Goal: Information Seeking & Learning: Learn about a topic

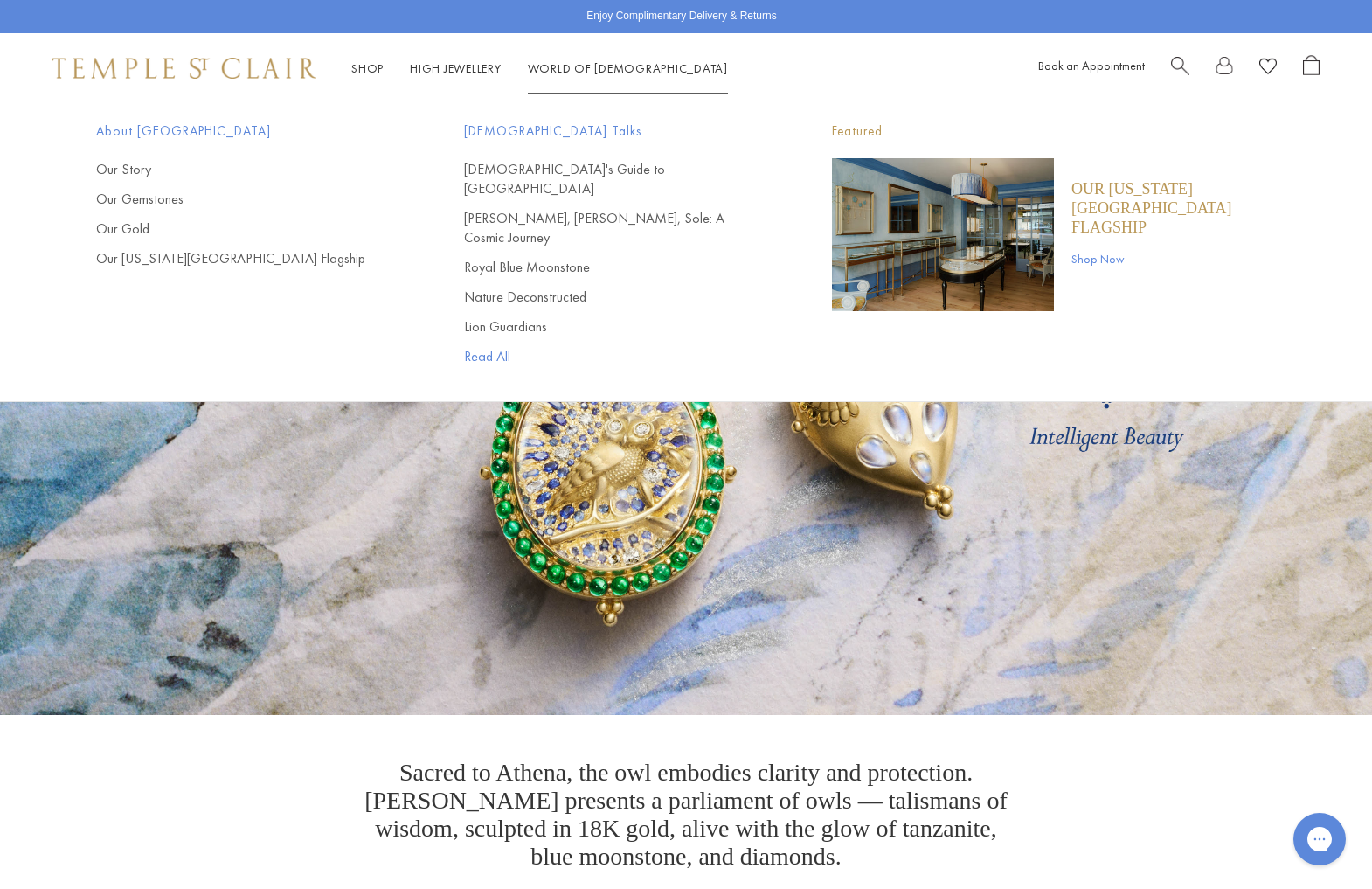
click at [488, 347] on link "Read All" at bounding box center [613, 357] width 298 height 19
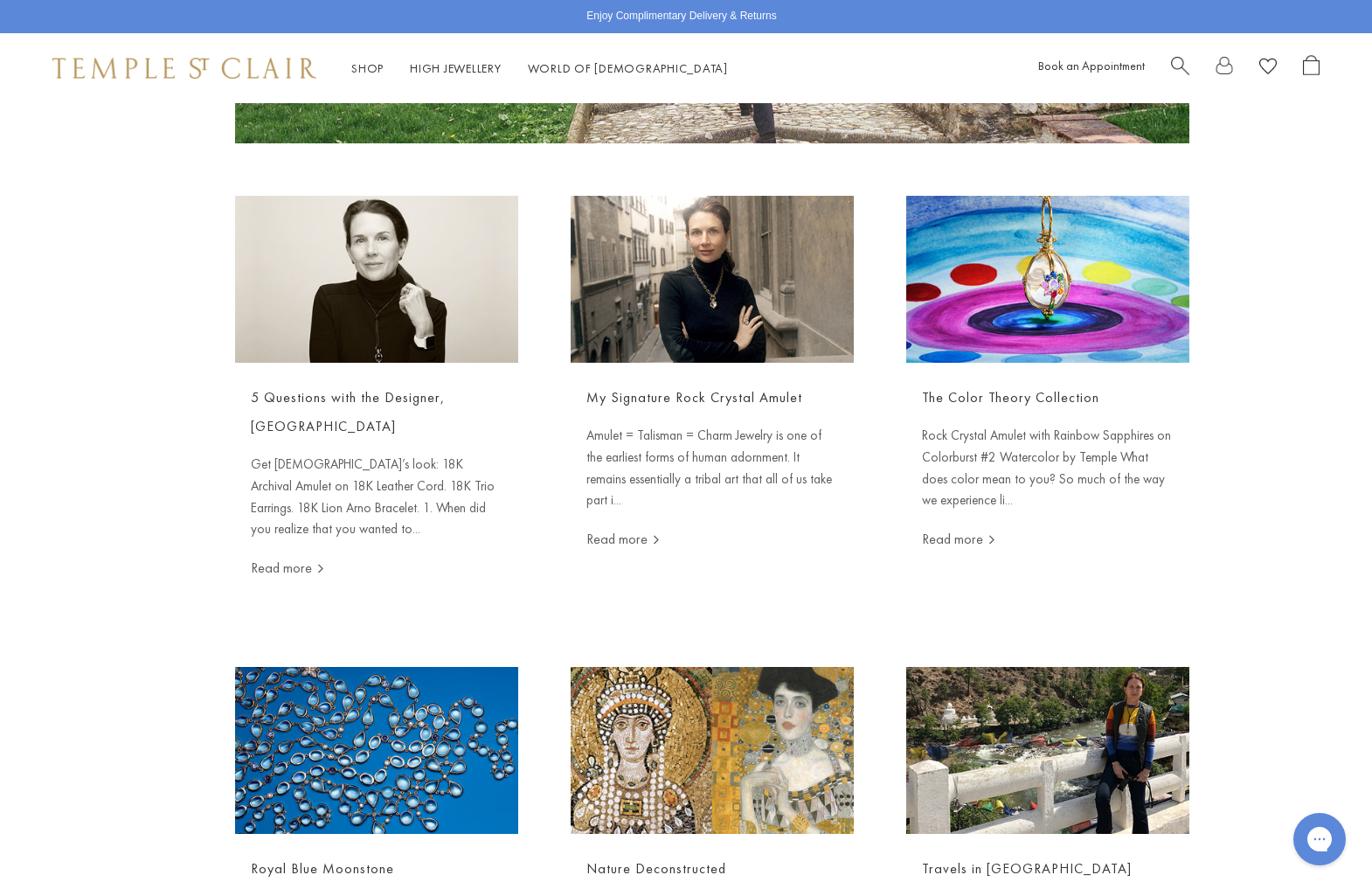
scroll to position [473, 0]
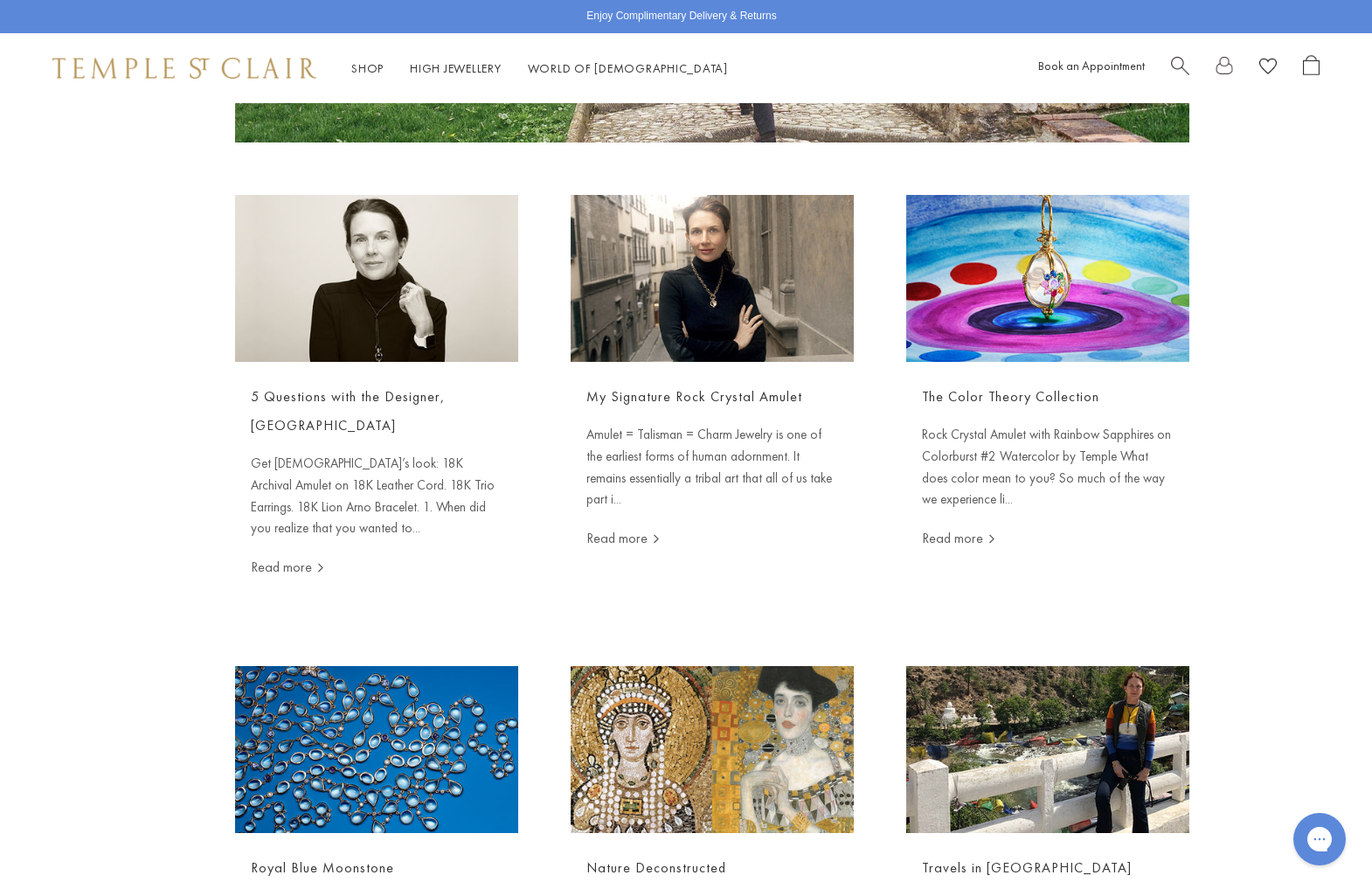
click at [687, 317] on img at bounding box center [711, 278] width 283 height 166
